Goal: Task Accomplishment & Management: Manage account settings

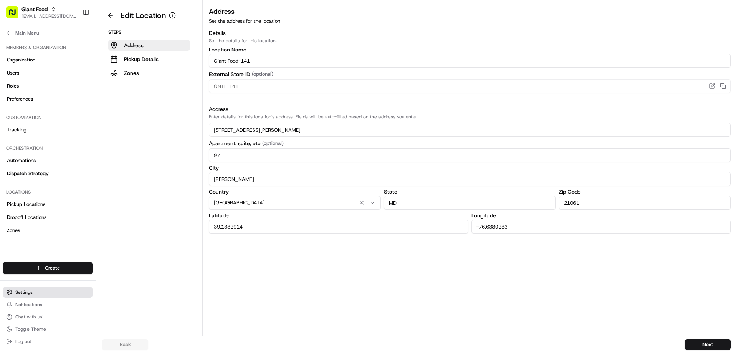
click at [29, 294] on span "Settings" at bounding box center [23, 292] width 17 height 6
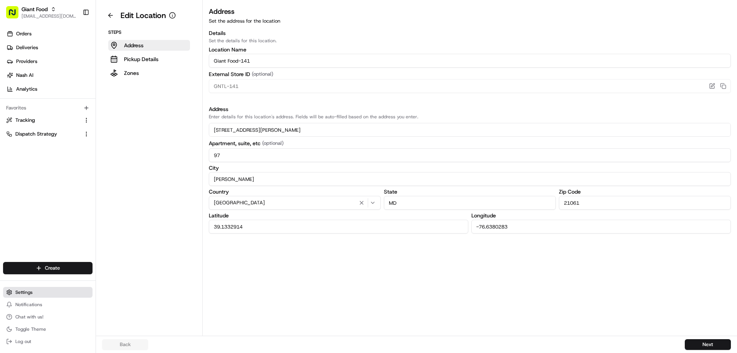
click at [29, 293] on span "Settings" at bounding box center [23, 292] width 17 height 6
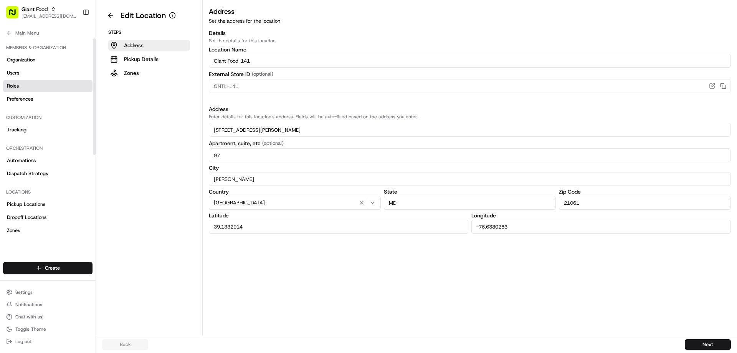
click at [17, 88] on span "Roles" at bounding box center [13, 86] width 12 height 7
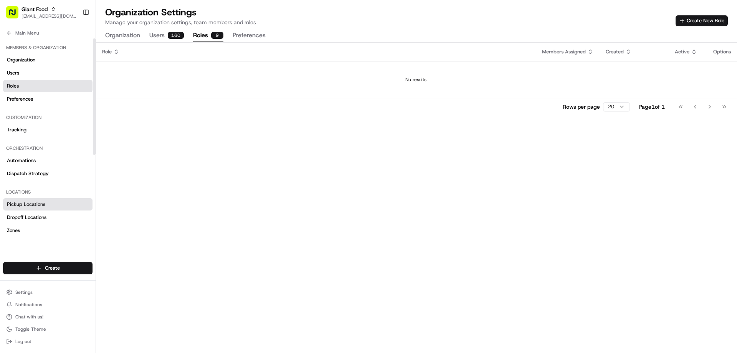
click at [34, 207] on span "Pickup Locations" at bounding box center [26, 204] width 38 height 7
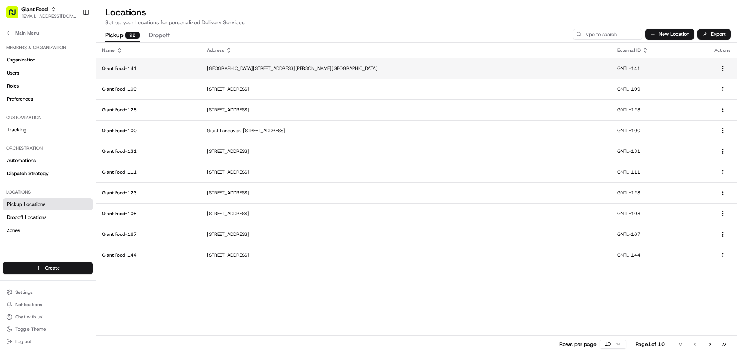
click at [126, 66] on p "Giant Food-141" at bounding box center [148, 68] width 93 height 6
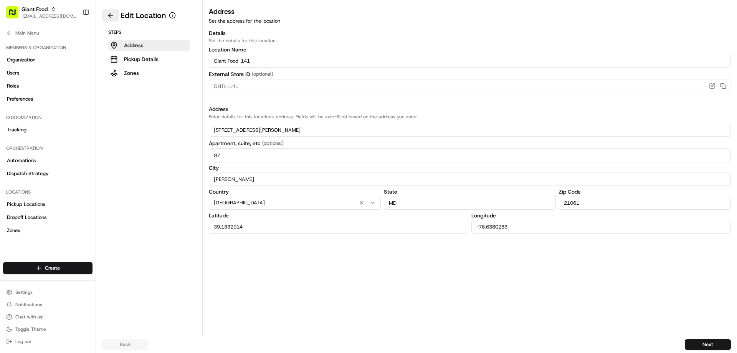
click at [109, 13] on button at bounding box center [110, 15] width 17 height 12
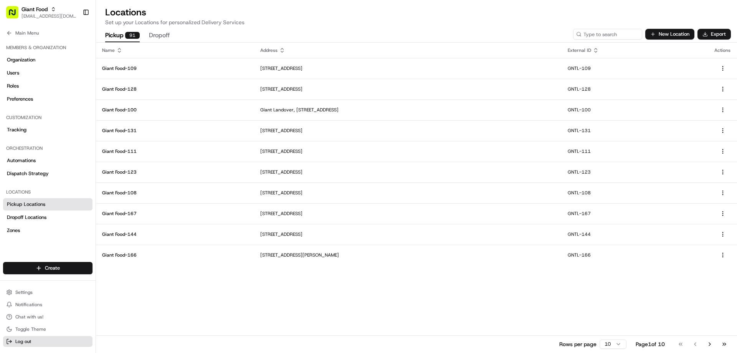
click at [26, 339] on span "Log out" at bounding box center [23, 341] width 16 height 6
